Goal: Use online tool/utility: Utilize a website feature to perform a specific function

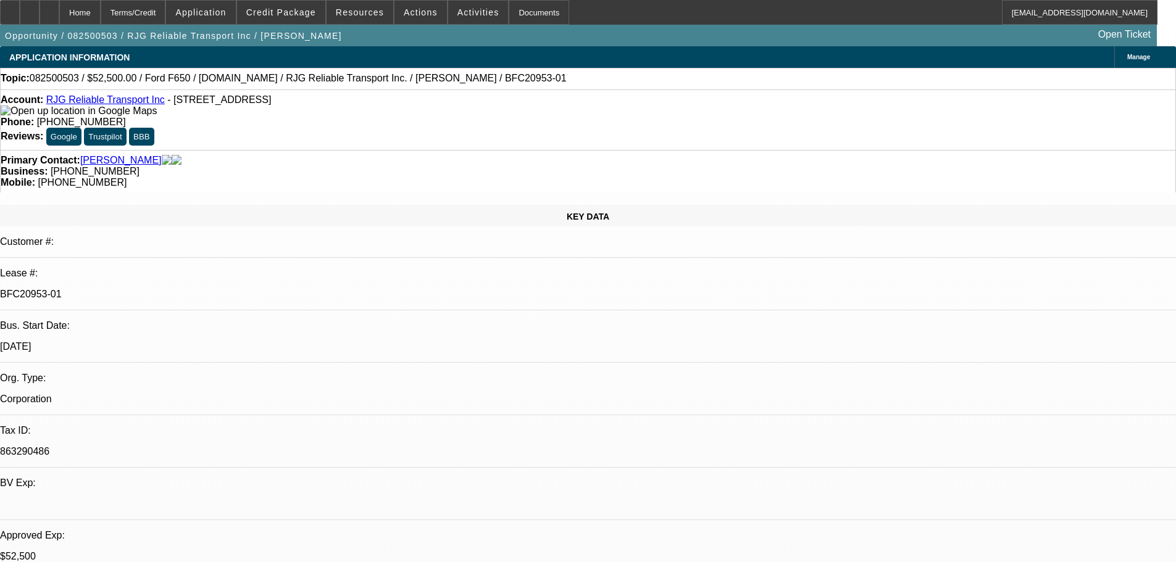
select select "0"
select select "3"
select select "0.1"
select select "4"
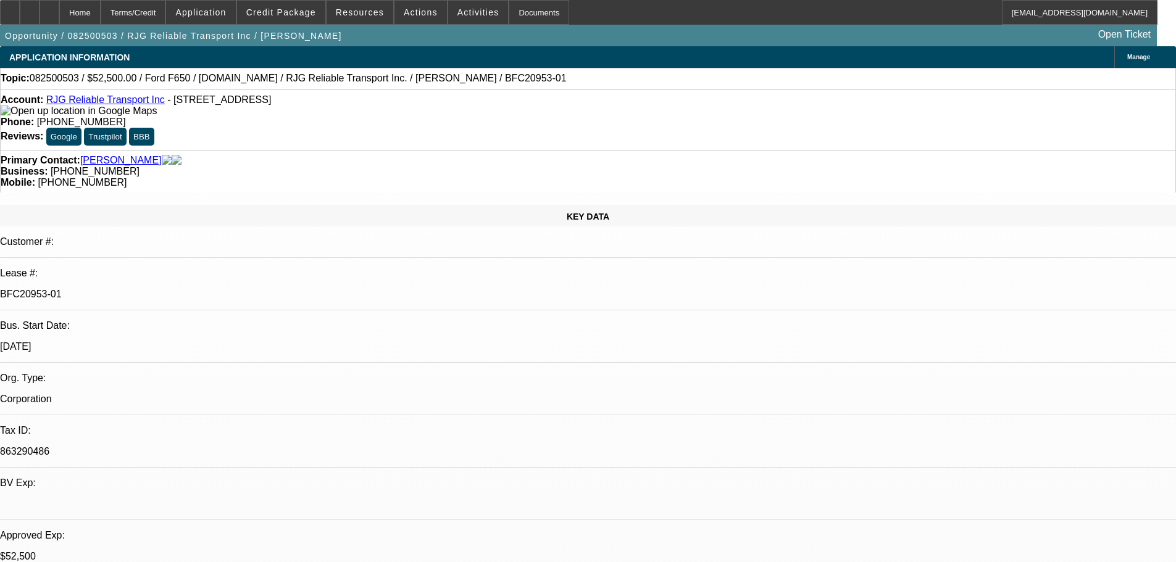
select select "0"
select select "3"
select select "0.1"
select select "4"
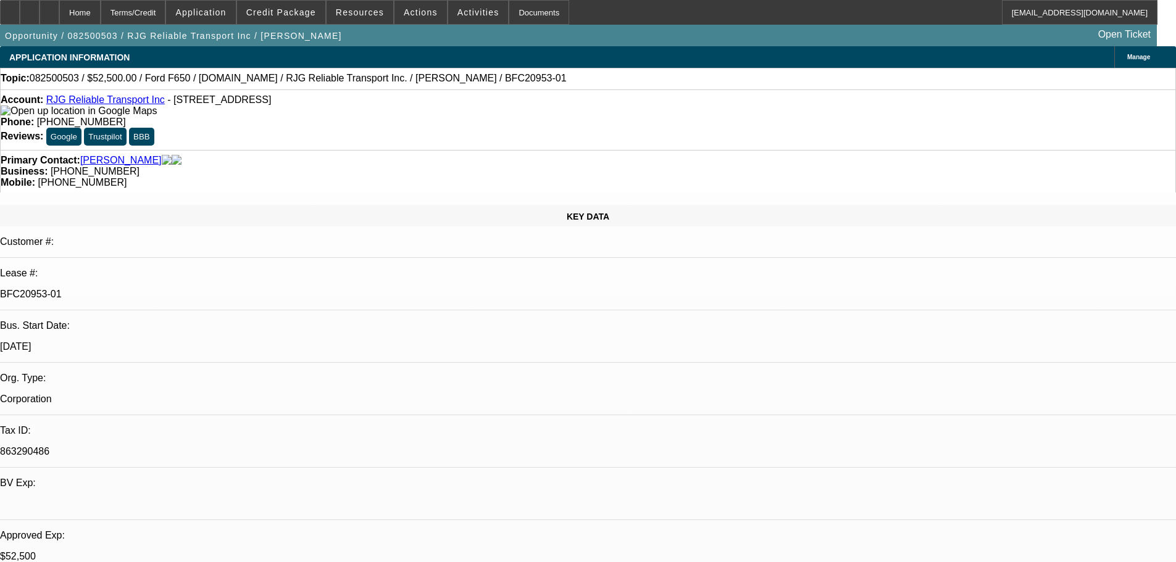
select select "0"
select select "3"
select select "0"
select select "6"
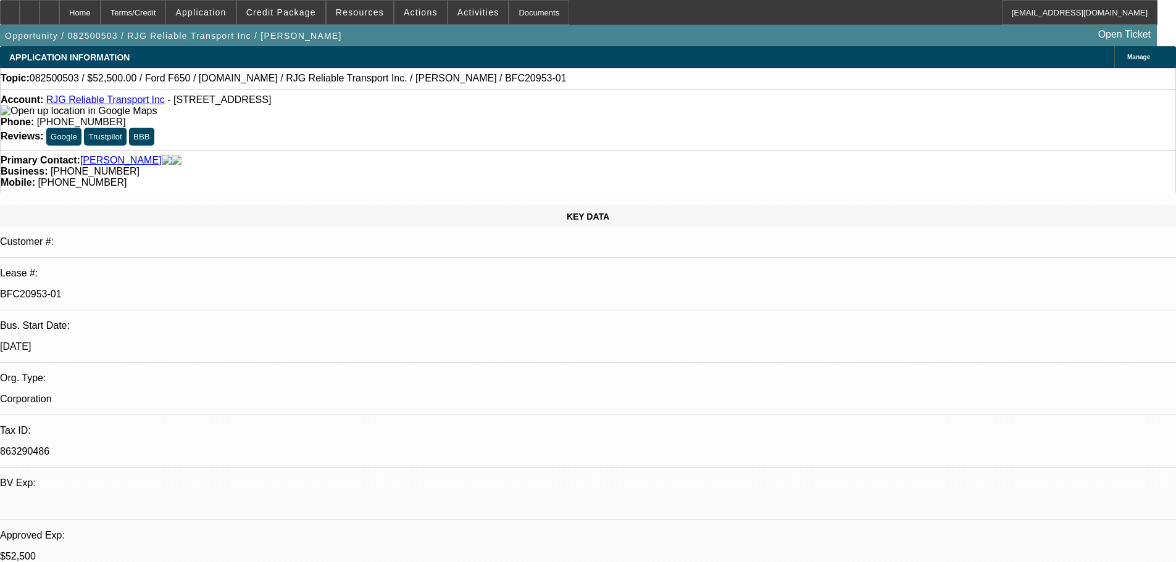
select select "0"
select select "6"
